Goal: Task Accomplishment & Management: Manage account settings

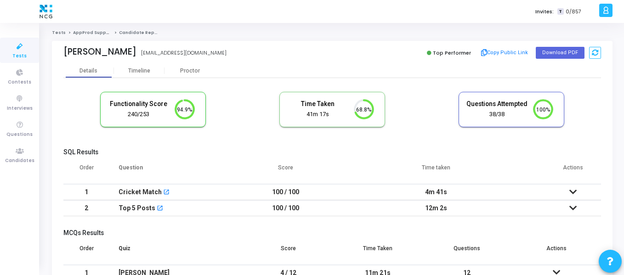
scroll to position [87, 0]
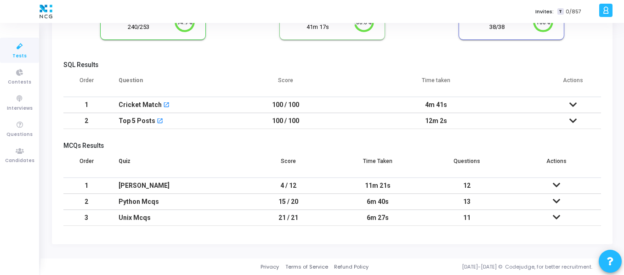
click at [559, 220] on icon at bounding box center [556, 217] width 7 height 6
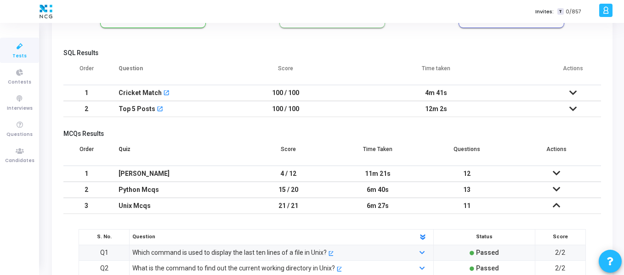
scroll to position [133, 0]
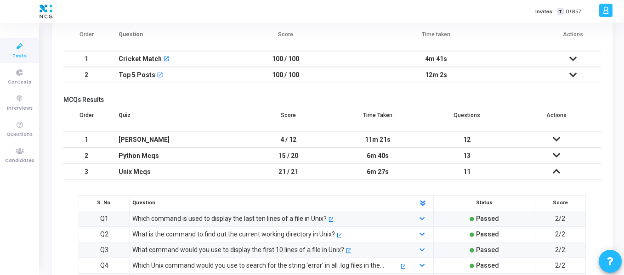
click at [557, 157] on icon at bounding box center [556, 155] width 7 height 6
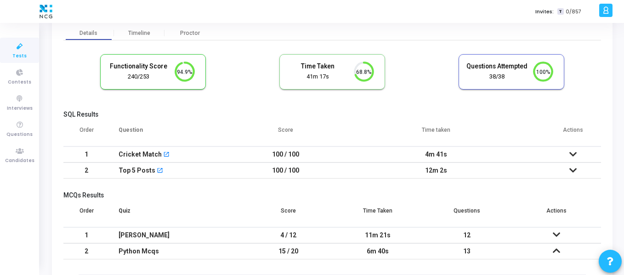
scroll to position [0, 0]
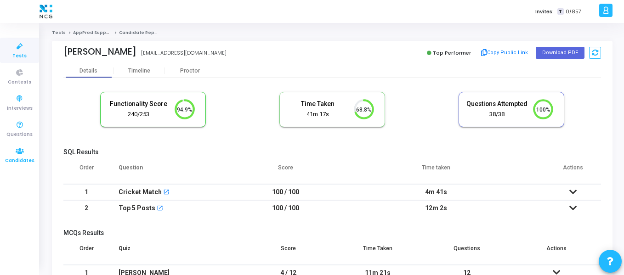
click at [19, 158] on span "Candidates" at bounding box center [19, 161] width 29 height 8
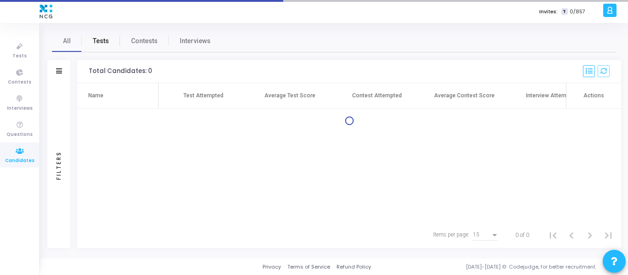
click at [97, 46] on span "Tests" at bounding box center [101, 41] width 16 height 10
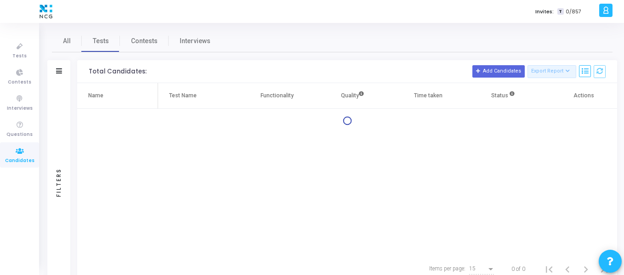
click at [62, 74] on div at bounding box center [59, 72] width 6 height 8
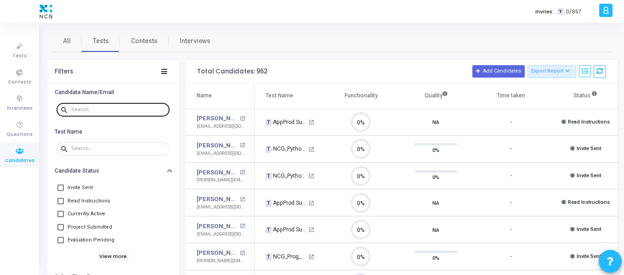
click at [91, 109] on input "text" at bounding box center [118, 110] width 95 height 6
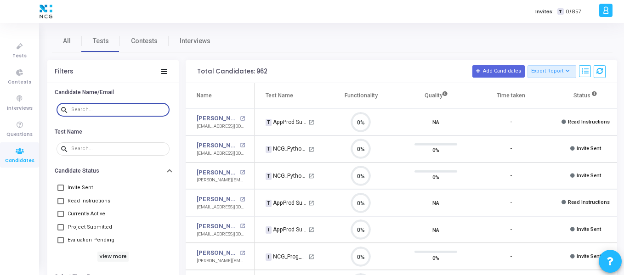
paste input "[EMAIL_ADDRESS][DOMAIN_NAME]"
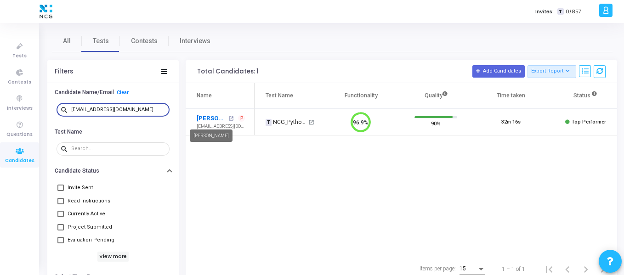
type input "[EMAIL_ADDRESS][DOMAIN_NAME]"
click at [221, 118] on link "[PERSON_NAME]" at bounding box center [211, 118] width 29 height 9
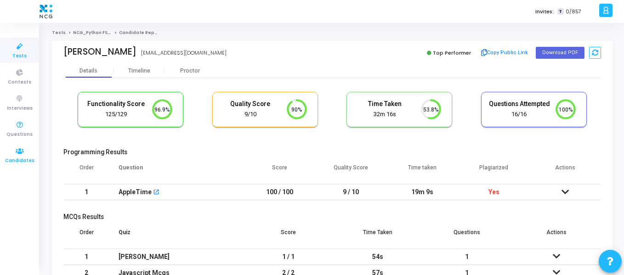
click at [16, 153] on icon at bounding box center [19, 151] width 19 height 11
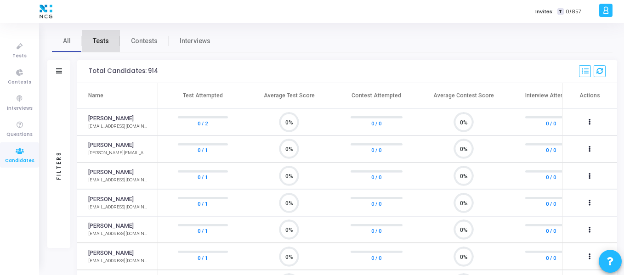
click at [103, 45] on span "Tests" at bounding box center [101, 41] width 16 height 10
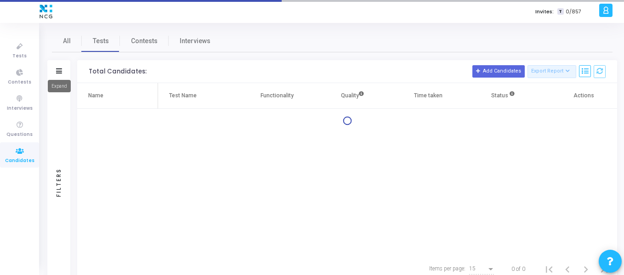
click at [56, 73] on icon at bounding box center [59, 70] width 6 height 5
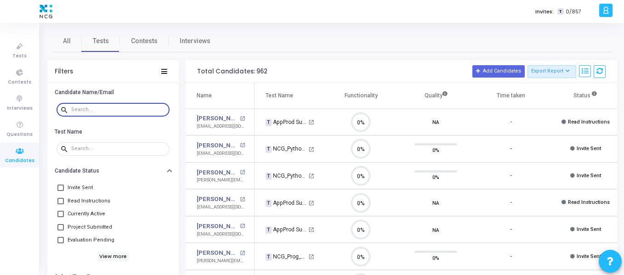
click at [79, 109] on input "text" at bounding box center [118, 110] width 95 height 6
paste input "[EMAIL_ADDRESS][DOMAIN_NAME]"
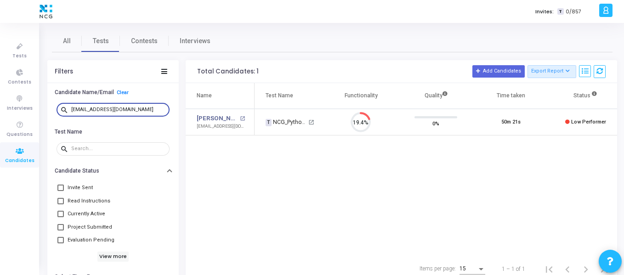
drag, startPoint x: 136, startPoint y: 110, endPoint x: 65, endPoint y: 110, distance: 70.8
click at [65, 110] on div "search [EMAIL_ADDRESS][DOMAIN_NAME]" at bounding box center [113, 109] width 113 height 15
paste input "kvnaidu2000"
drag, startPoint x: 147, startPoint y: 107, endPoint x: 57, endPoint y: 107, distance: 89.6
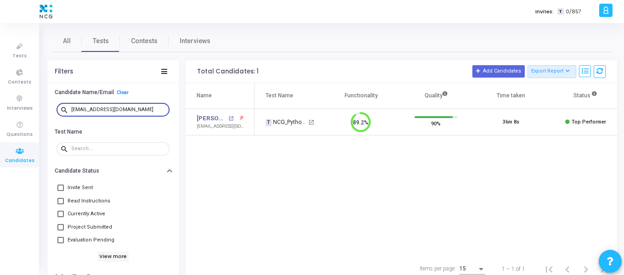
click at [57, 107] on div "search [EMAIL_ADDRESS][DOMAIN_NAME]" at bounding box center [113, 109] width 113 height 15
paste input "[PERSON_NAME]"
type input "[PERSON_NAME]"
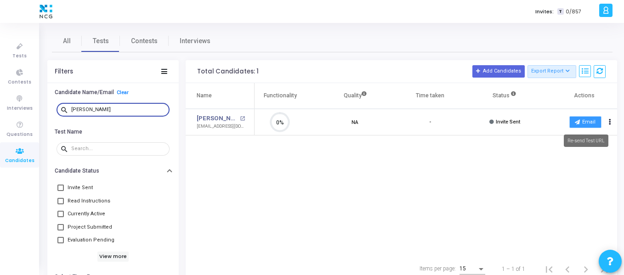
click at [578, 120] on icon at bounding box center [577, 122] width 5 height 5
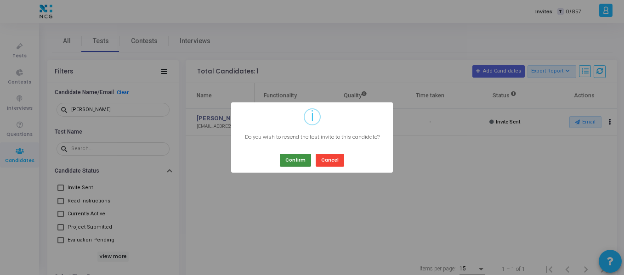
click at [295, 160] on button "Confirm" at bounding box center [295, 160] width 31 height 12
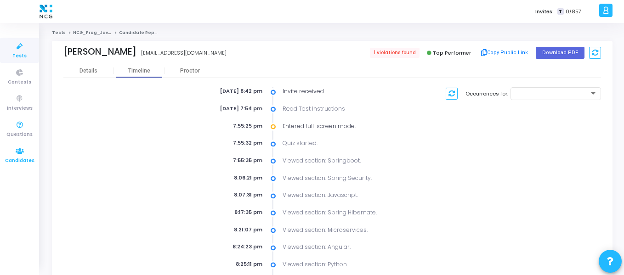
click at [13, 146] on icon at bounding box center [19, 151] width 19 height 11
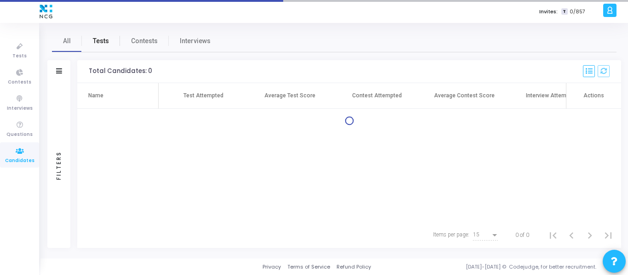
click at [100, 43] on span "Tests" at bounding box center [101, 41] width 16 height 10
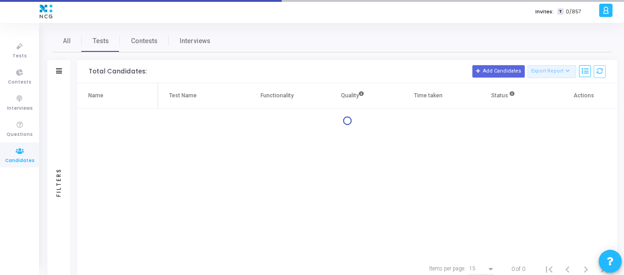
click at [63, 71] on div "Filters" at bounding box center [58, 71] width 23 height 23
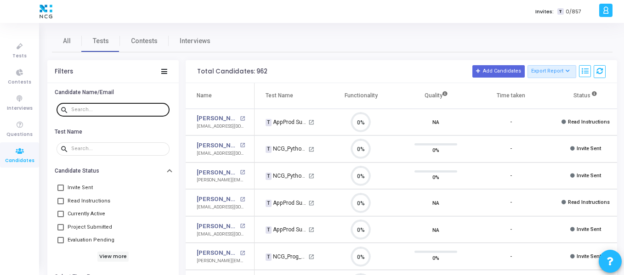
click at [100, 113] on div at bounding box center [118, 109] width 95 height 15
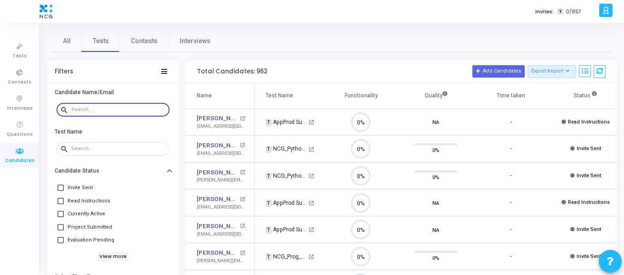
paste input "amarpatel205726@gmail.com"
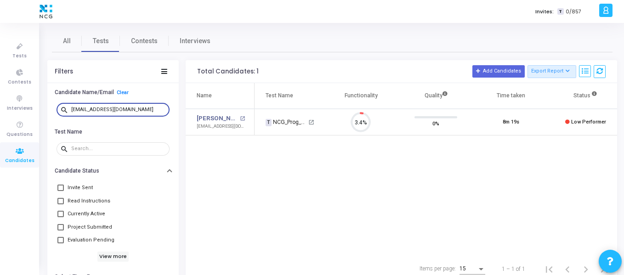
drag, startPoint x: 141, startPoint y: 109, endPoint x: 57, endPoint y: 106, distance: 84.2
click at [57, 106] on div "search amarpatel205726@gmail.com" at bounding box center [113, 109] width 113 height 15
paste input "dadashaik292"
type input "dadashaik292@gmail.com"
